Goal: Task Accomplishment & Management: Manage account settings

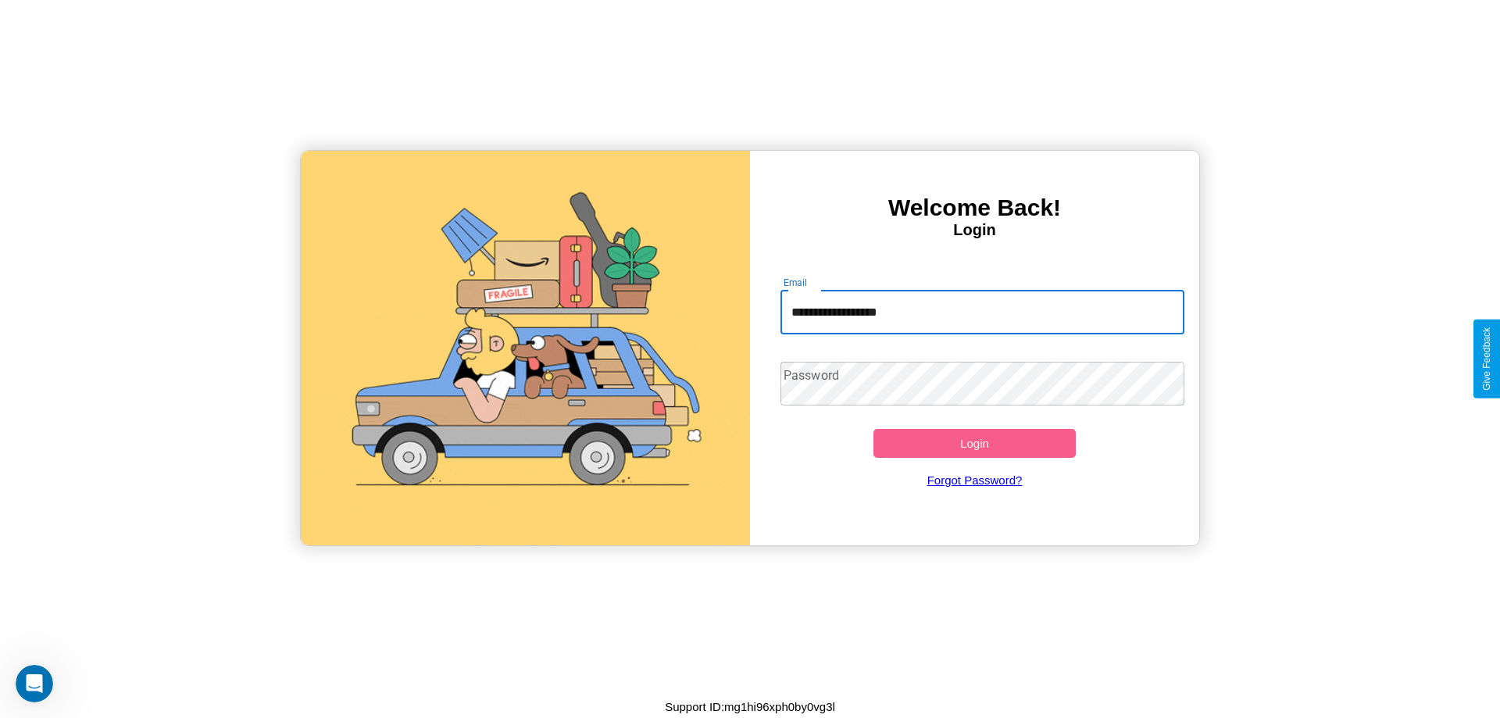
type input "**********"
click at [974, 443] on button "Login" at bounding box center [974, 443] width 202 height 29
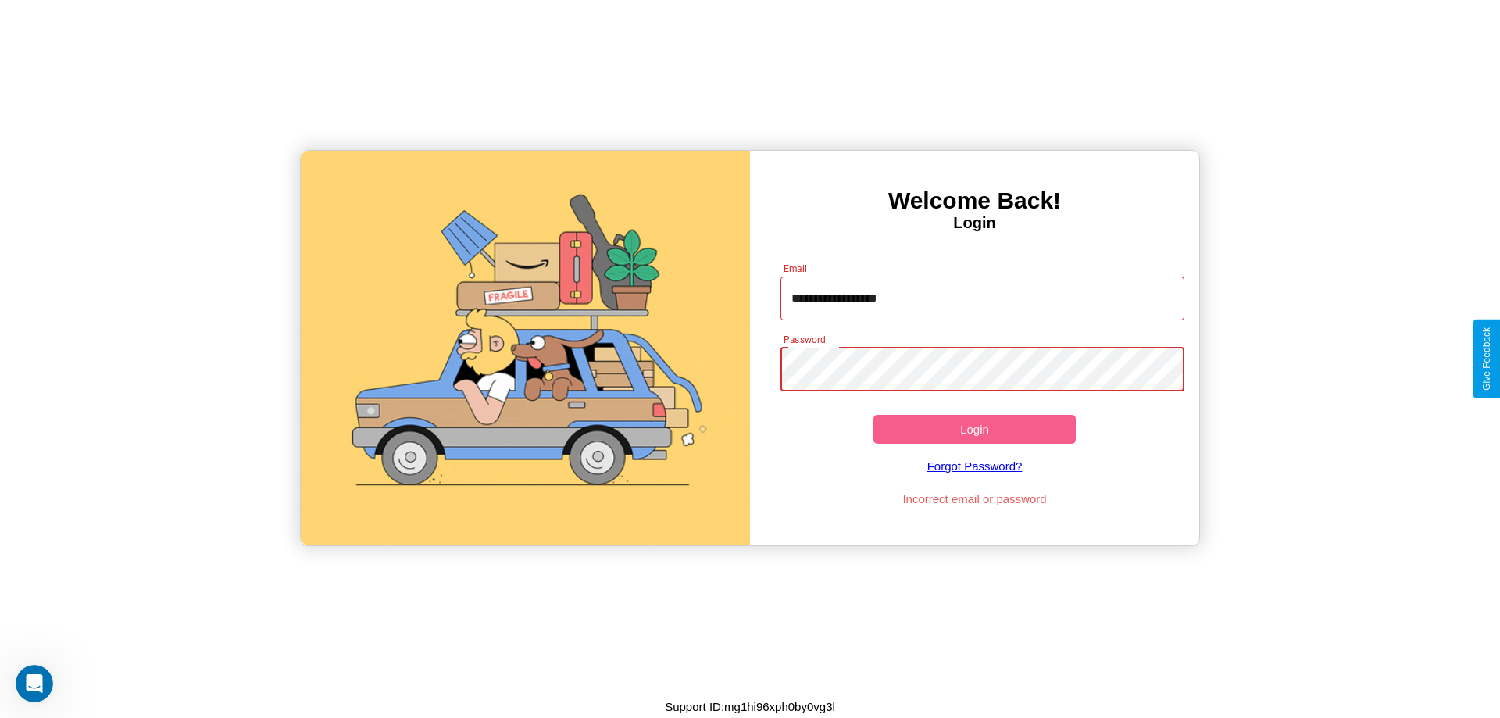
click at [974, 429] on button "Login" at bounding box center [974, 429] width 202 height 29
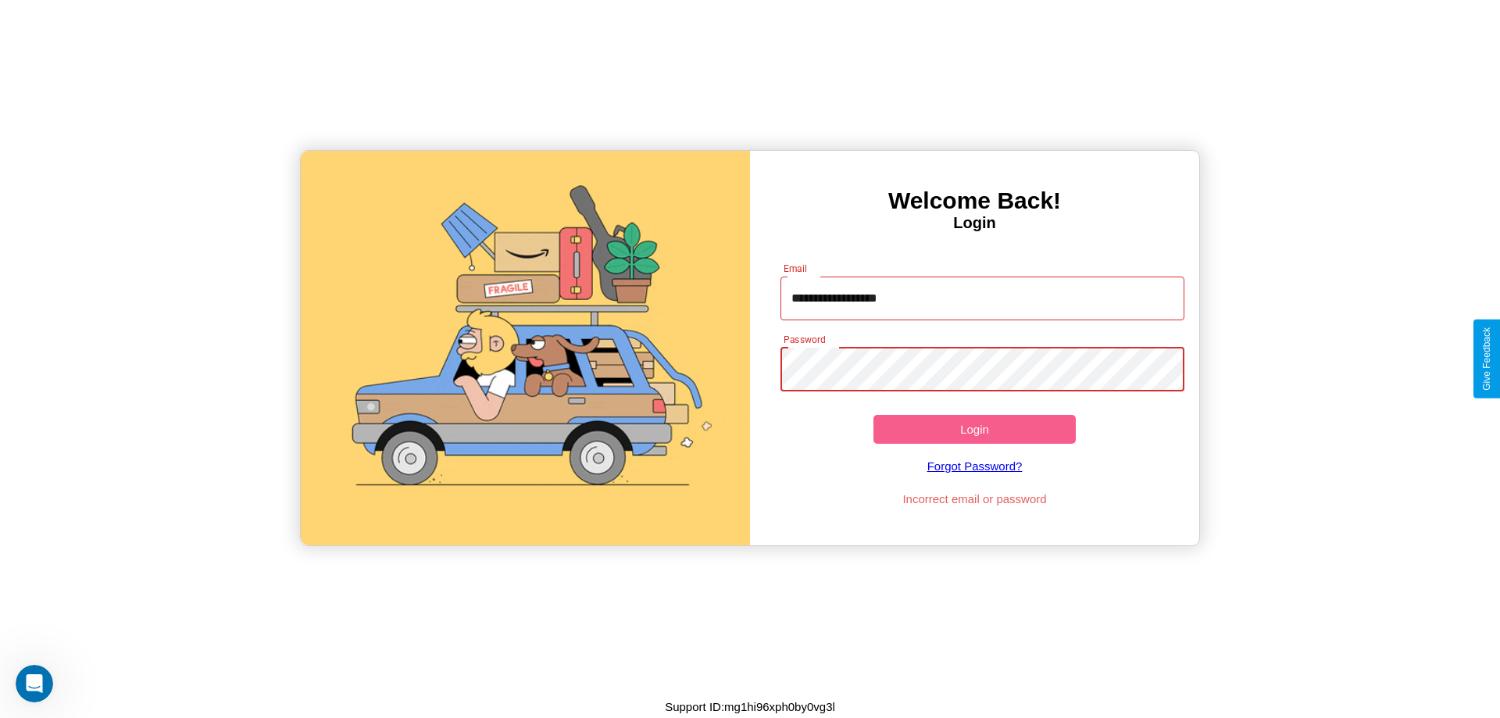
click at [974, 429] on button "Login" at bounding box center [974, 429] width 202 height 29
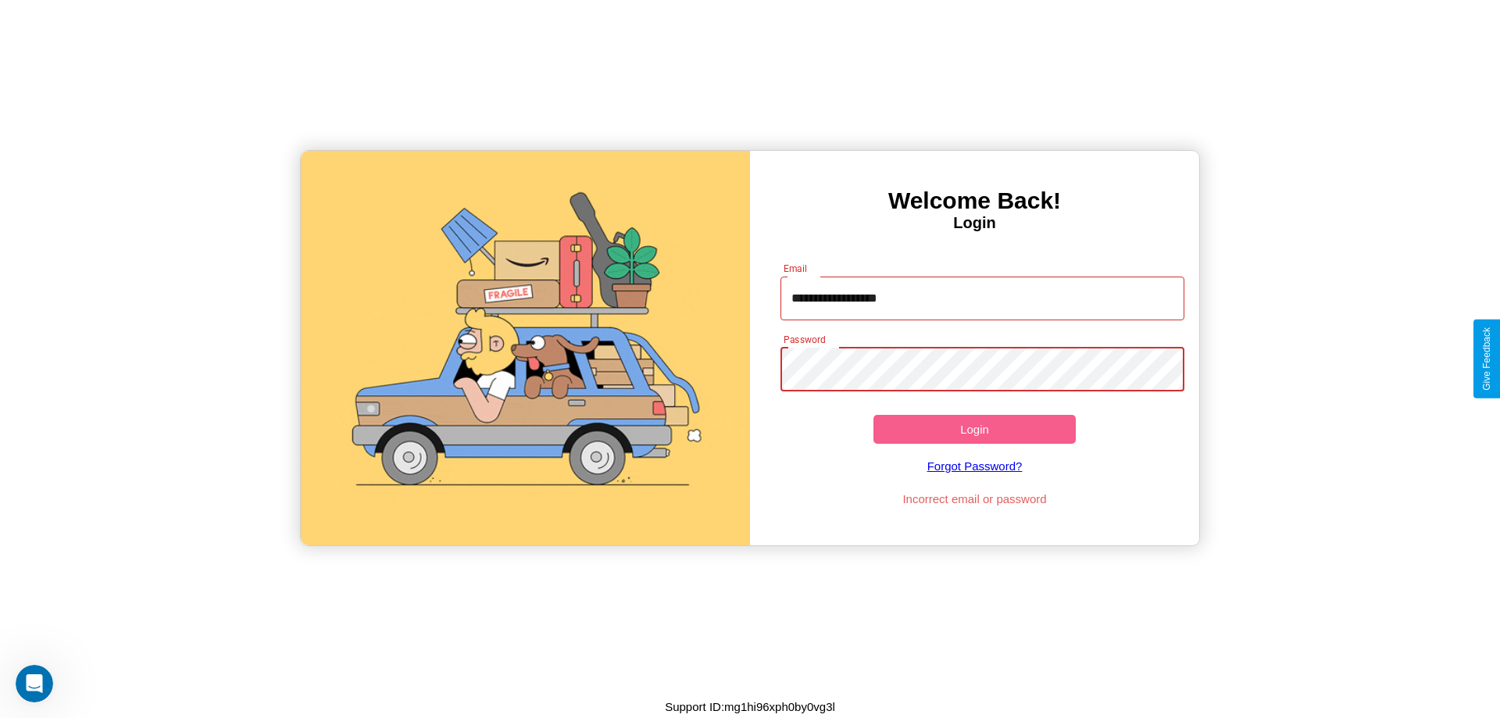
click at [974, 429] on button "Login" at bounding box center [974, 429] width 202 height 29
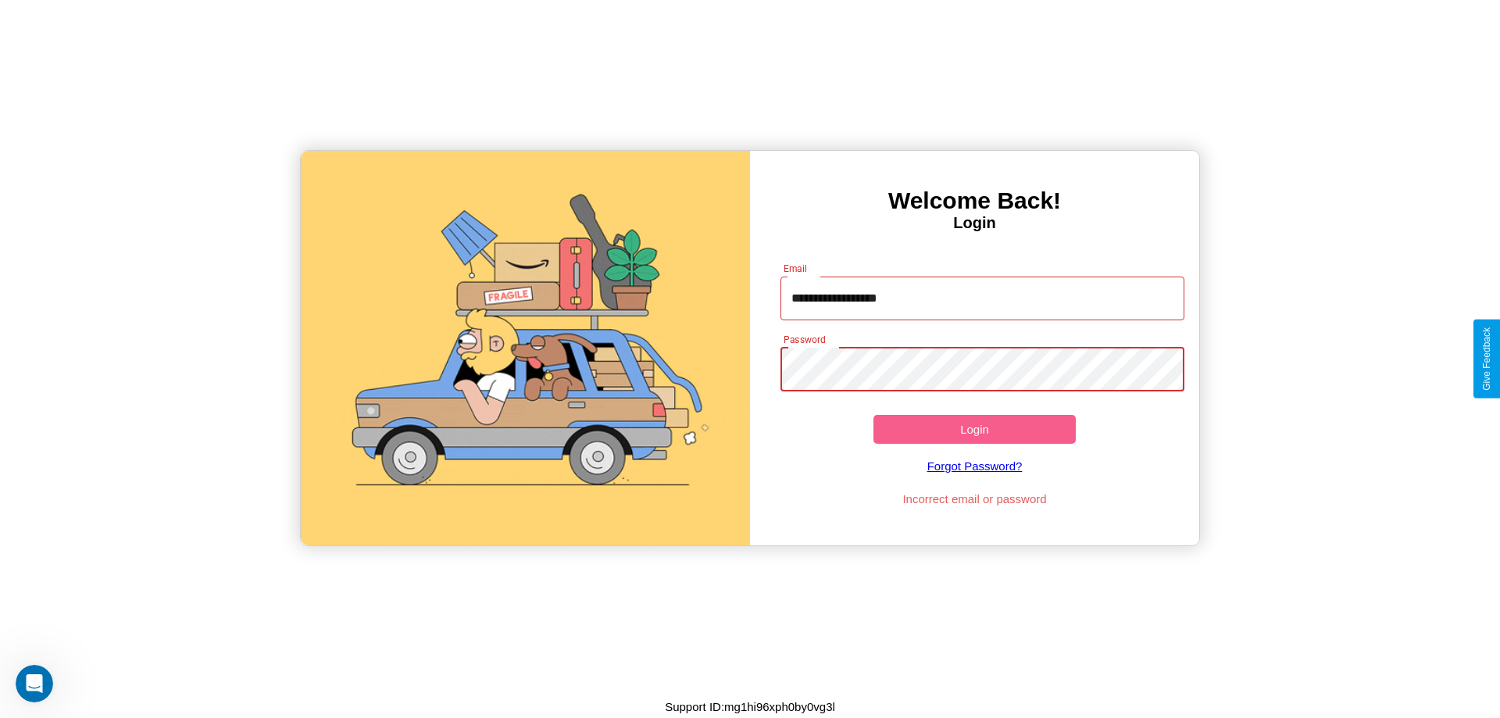
click at [974, 429] on button "Login" at bounding box center [974, 429] width 202 height 29
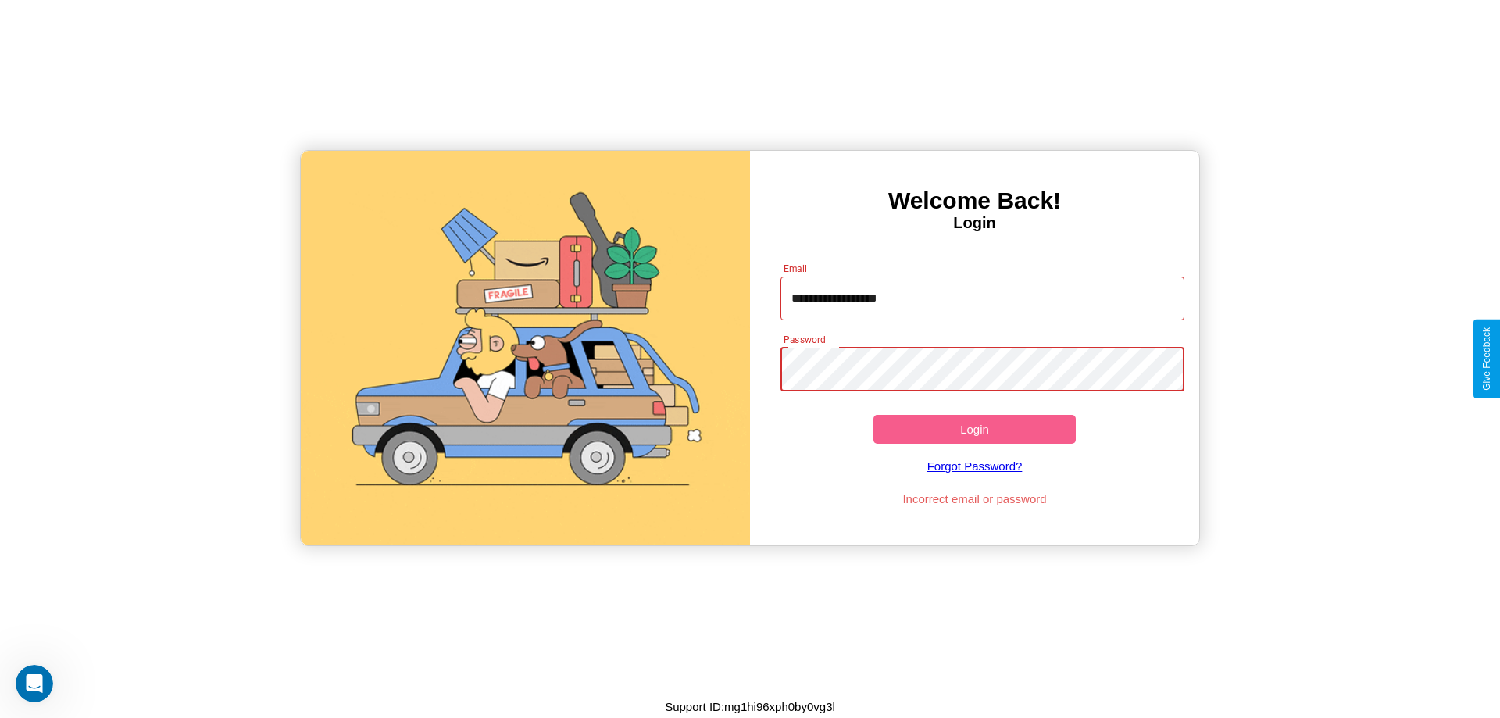
click at [974, 429] on button "Login" at bounding box center [974, 429] width 202 height 29
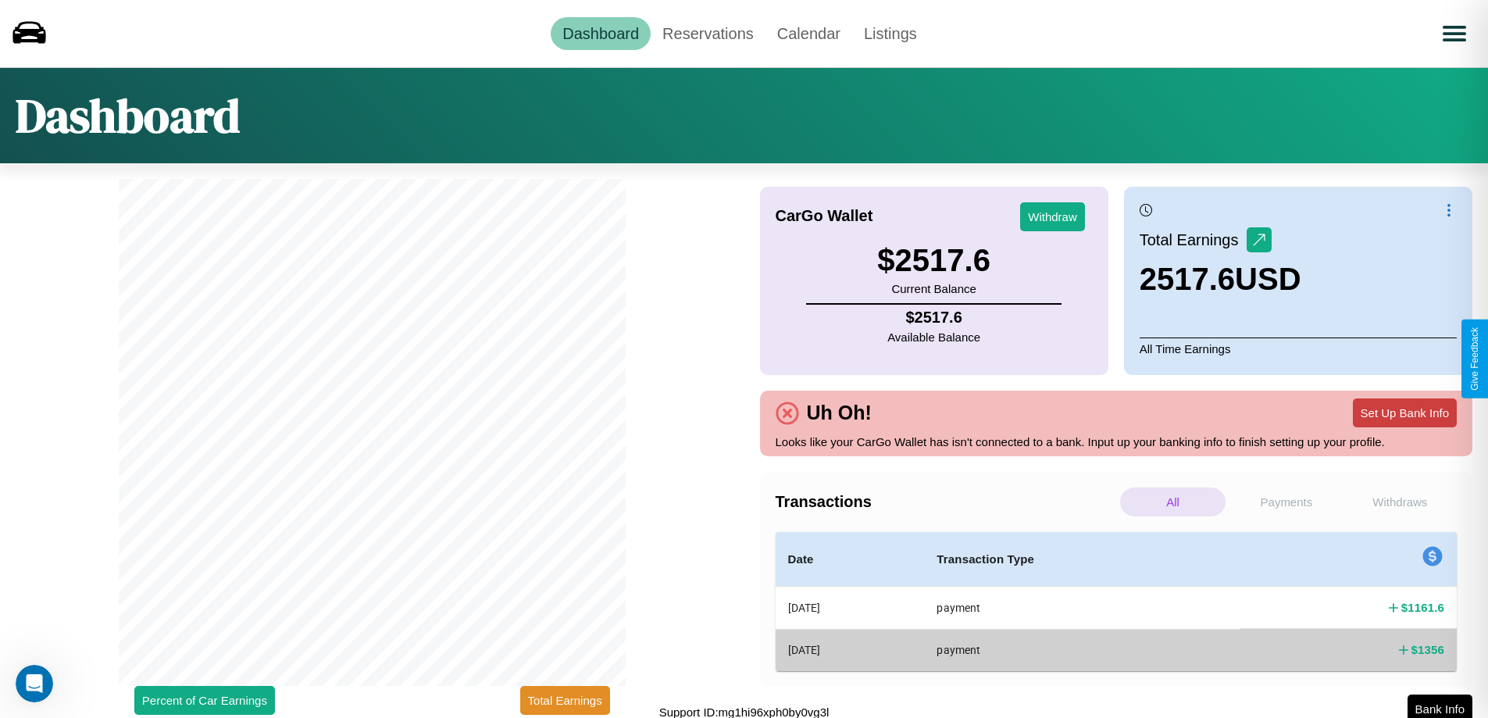
click at [1405, 412] on button "Set Up Bank Info" at bounding box center [1405, 412] width 104 height 29
